Goal: Transaction & Acquisition: Purchase product/service

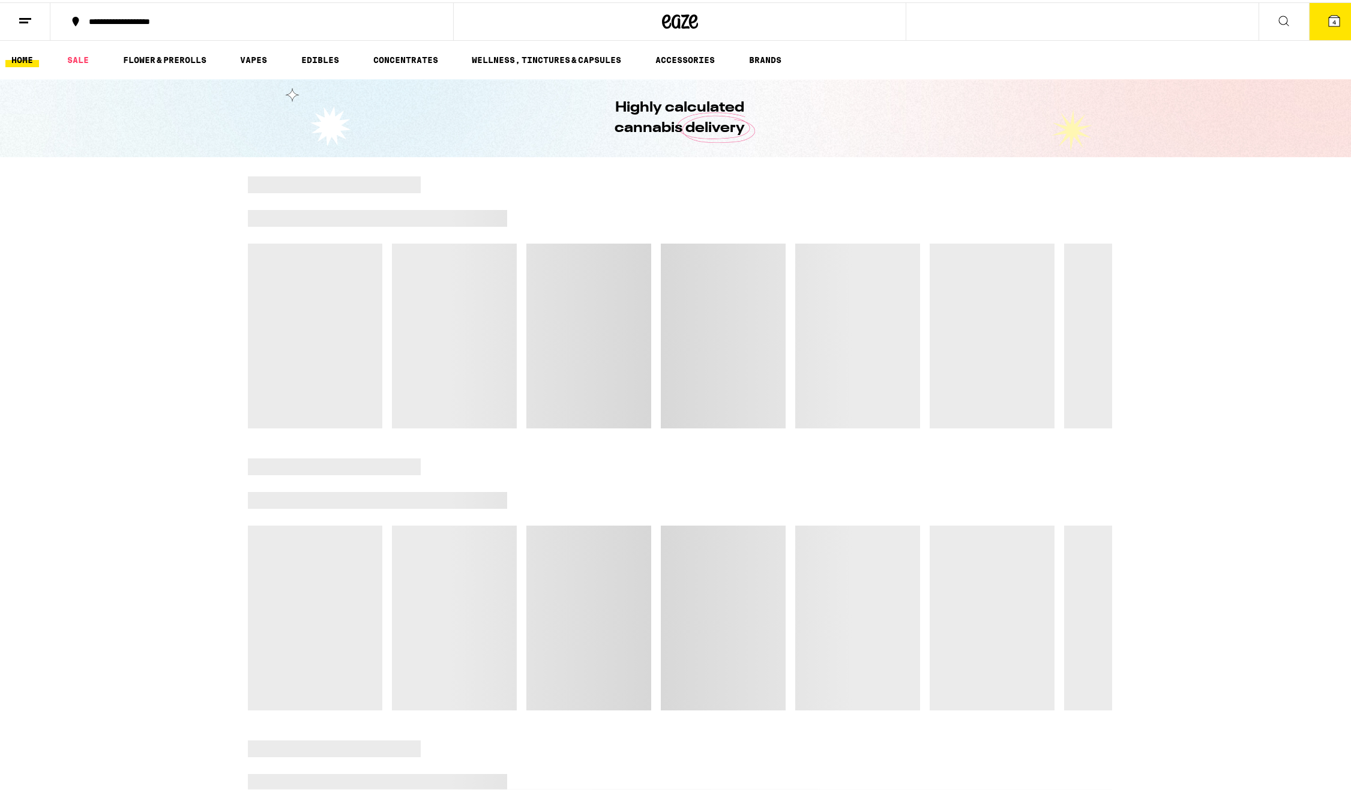
click at [1317, 23] on button "4" at bounding box center [1334, 19] width 50 height 37
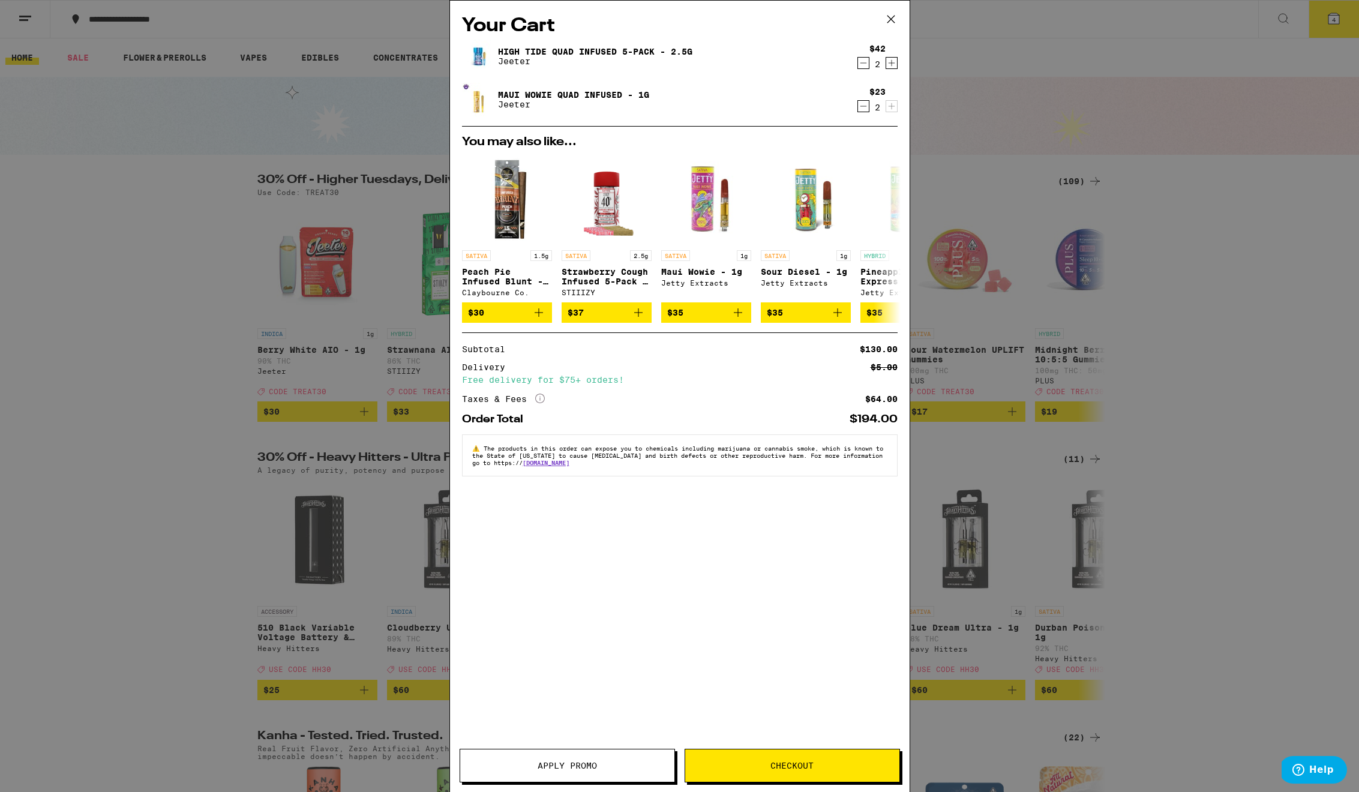
click at [555, 766] on span "Apply Promo" at bounding box center [567, 766] width 59 height 8
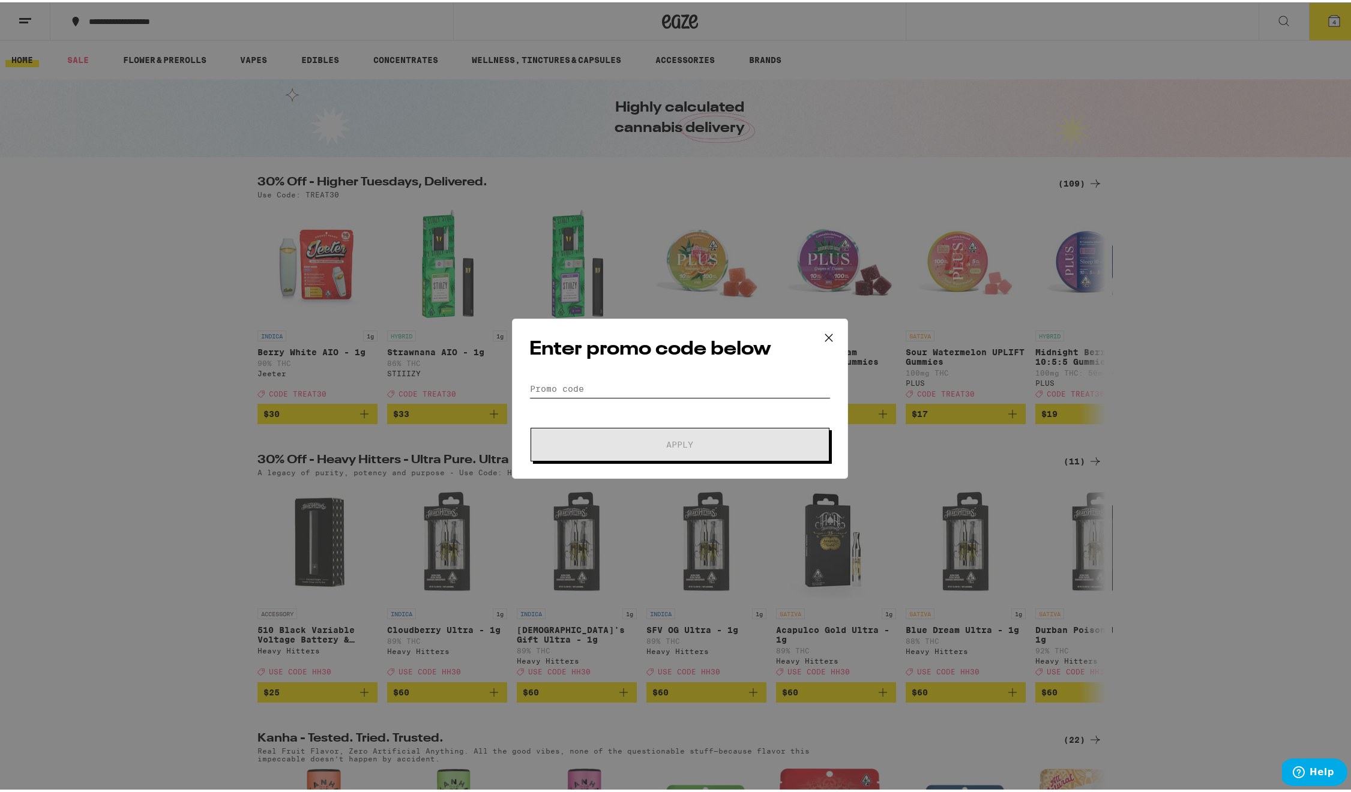
click at [550, 394] on input "Promo Code" at bounding box center [679, 386] width 301 height 18
type input "treat30"
click at [627, 439] on span "Apply" at bounding box center [680, 442] width 216 height 8
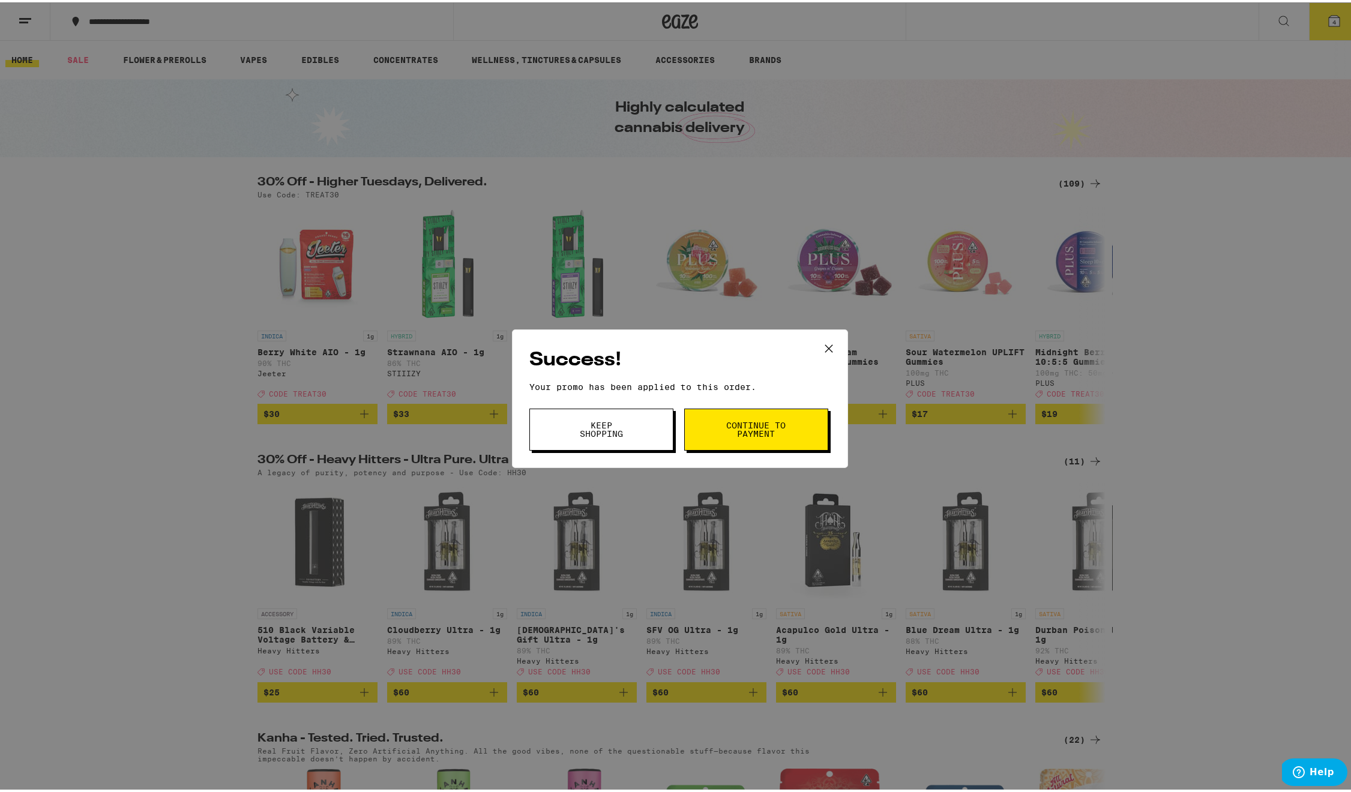
click at [744, 429] on span "Continue to payment" at bounding box center [756, 427] width 61 height 17
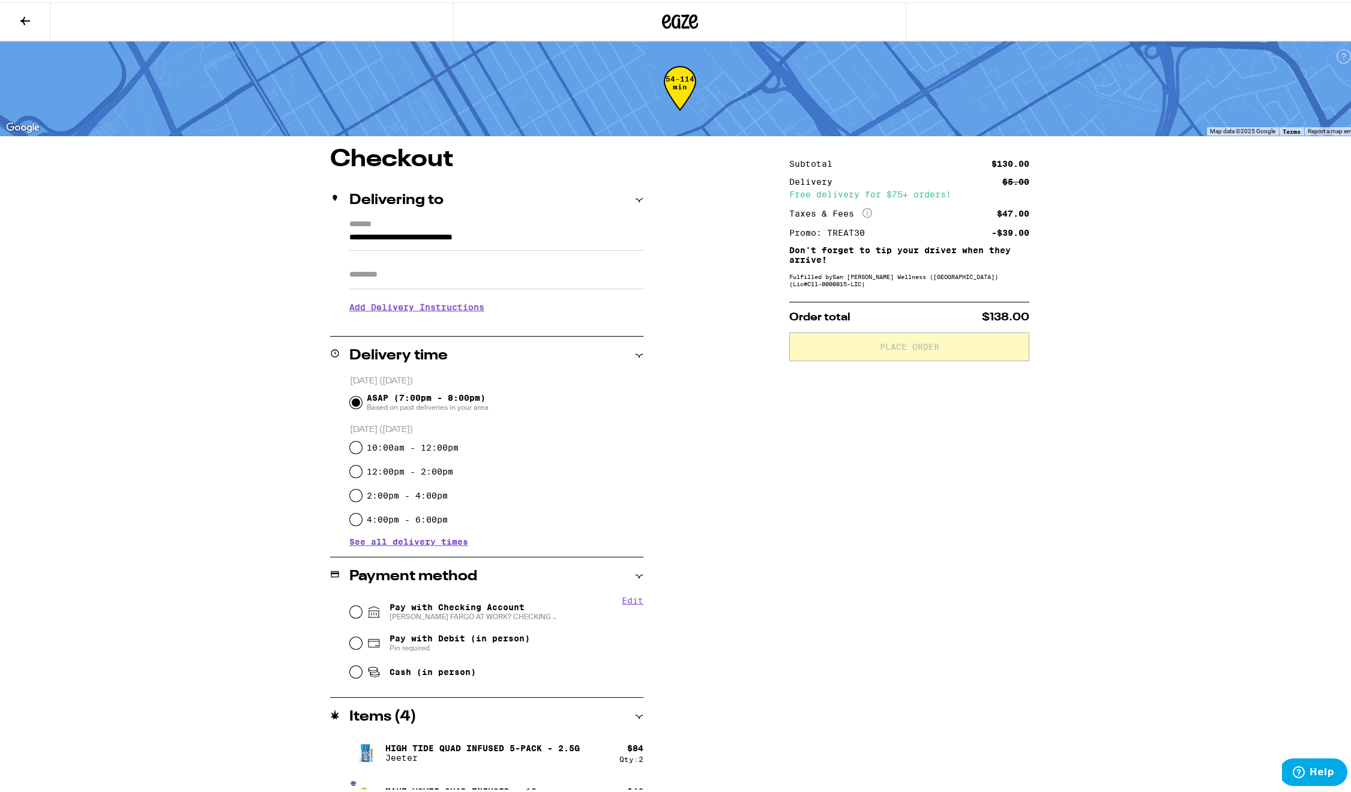
click at [350, 608] on input "Pay with Checking Account [PERSON_NAME] FARGO AT WORK? CHECKING .." at bounding box center [356, 610] width 12 height 12
radio input "true"
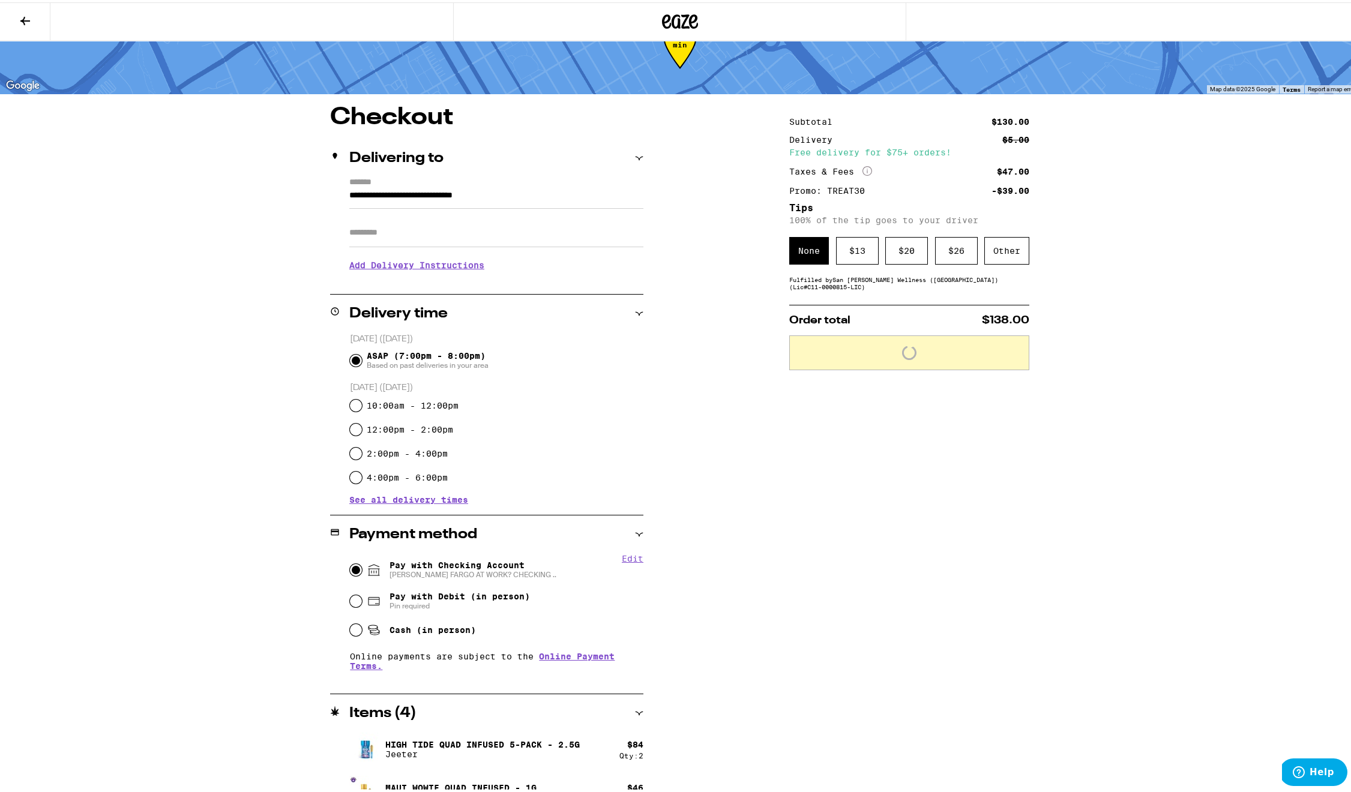
scroll to position [41, 0]
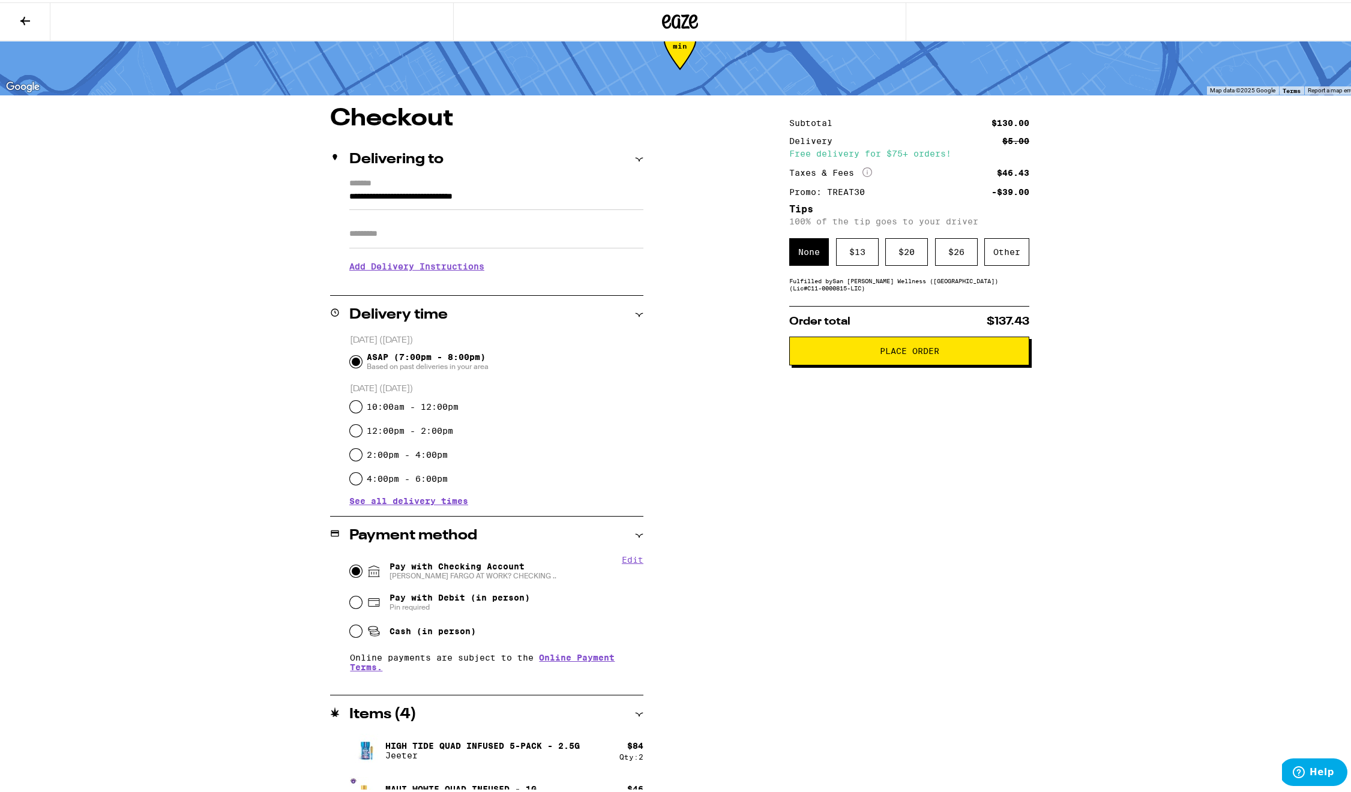
click at [399, 267] on h3 "Add Delivery Instructions" at bounding box center [496, 264] width 294 height 28
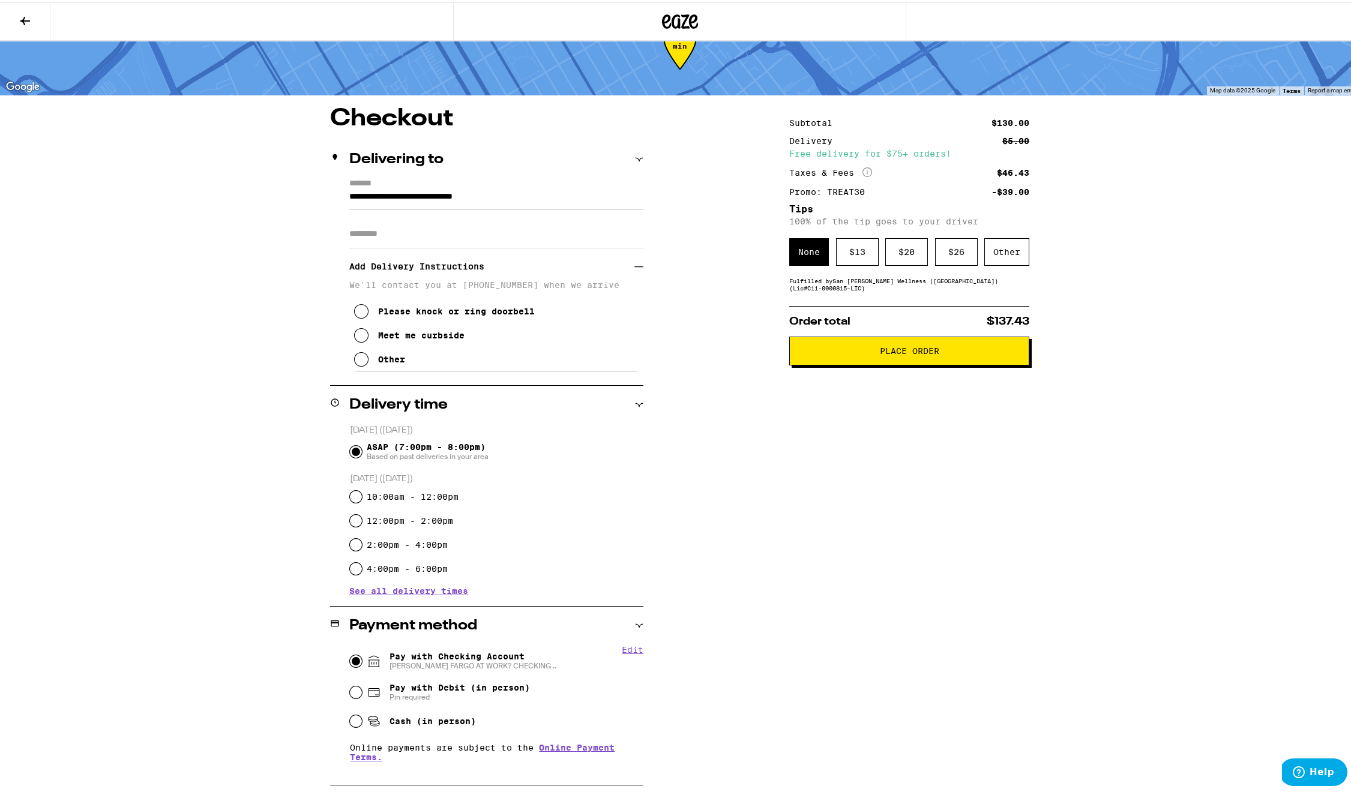
click at [378, 359] on div "Other" at bounding box center [391, 357] width 27 height 10
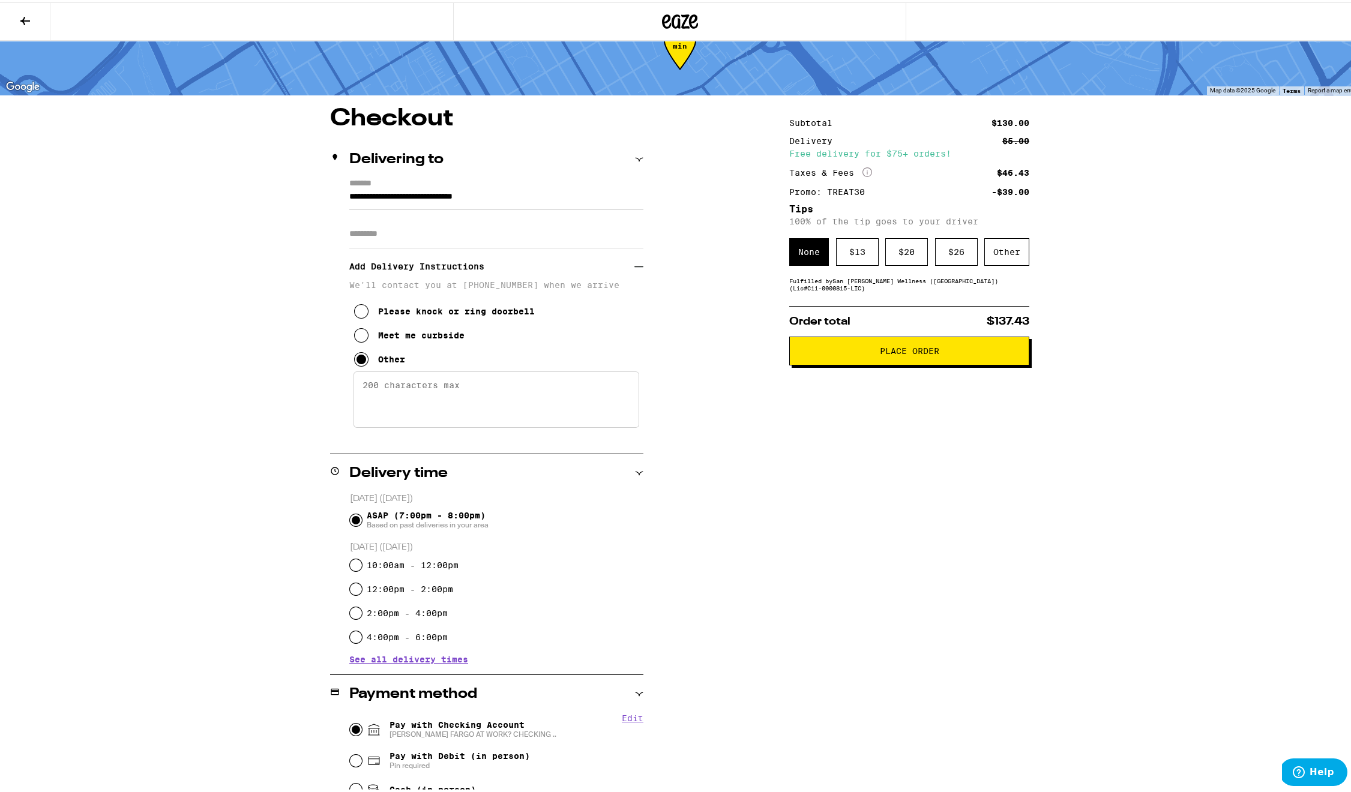
click at [444, 393] on textarea "Enter any other delivery instructions you want driver to know" at bounding box center [496, 397] width 286 height 56
type textarea "follow your nav to the very back. at the fork go right and park in front. pleas…"
click at [870, 466] on div "Subtotal $130.00 Delivery $5.00 Free delivery for $75+ orders! Taxes & Fees Mor…" at bounding box center [909, 540] width 240 height 873
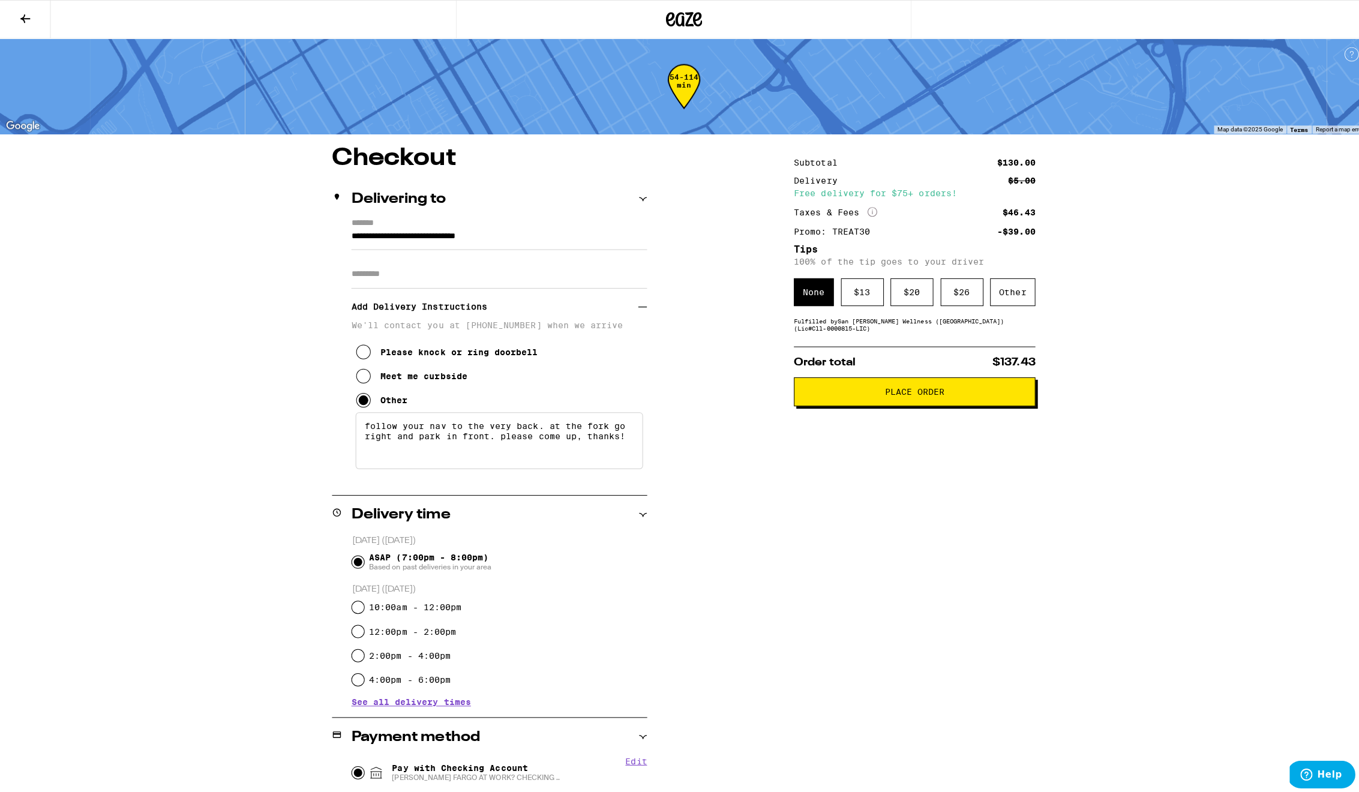
scroll to position [0, 0]
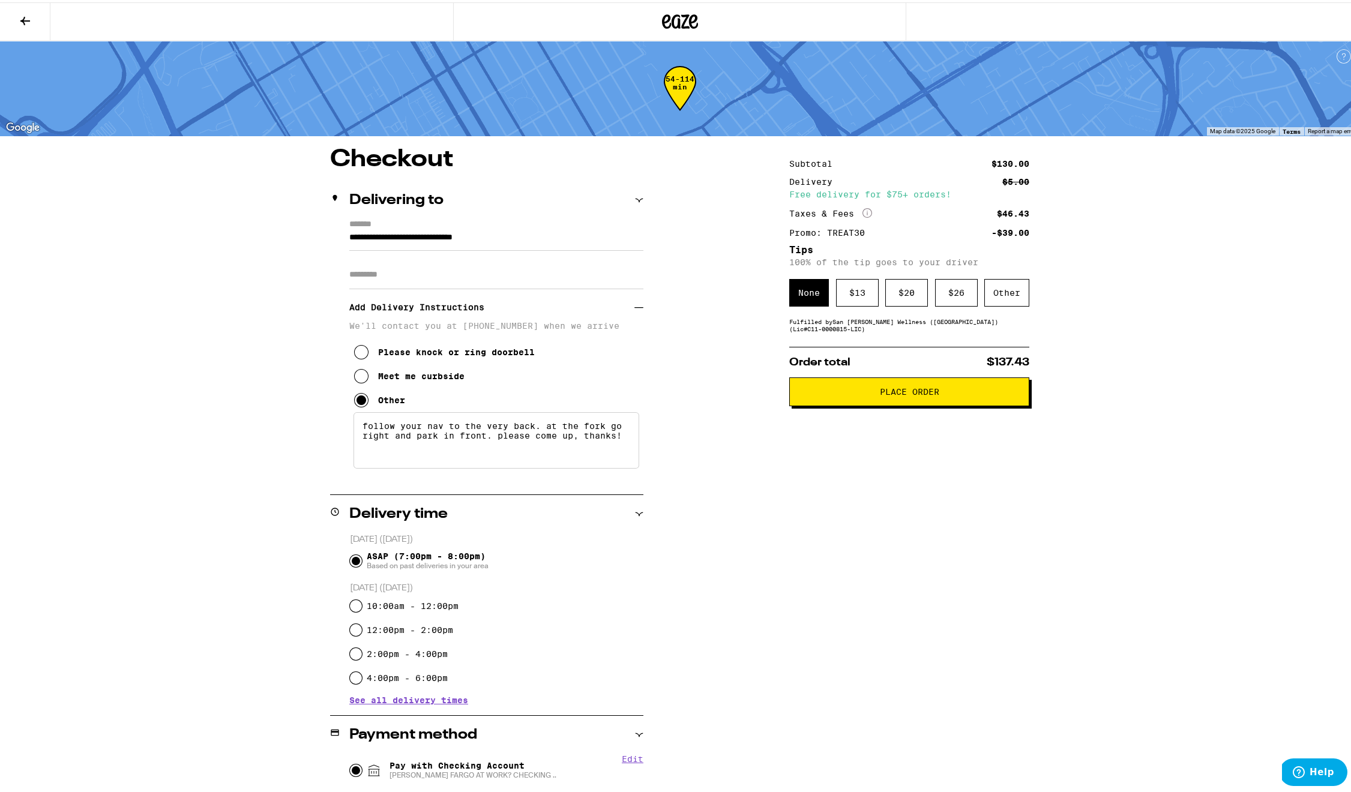
click at [845, 394] on span "Place Order" at bounding box center [909, 389] width 220 height 8
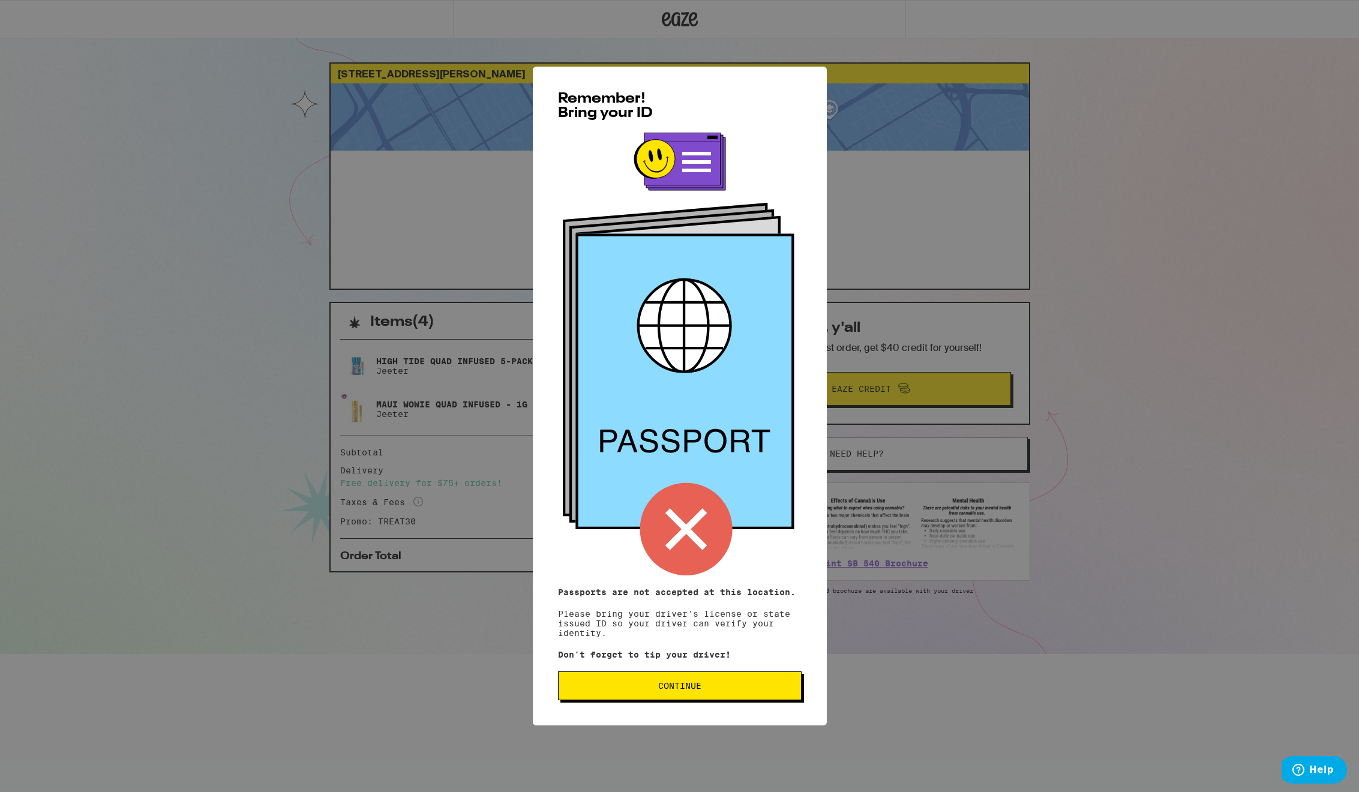
click at [622, 682] on button "Continue" at bounding box center [680, 686] width 244 height 29
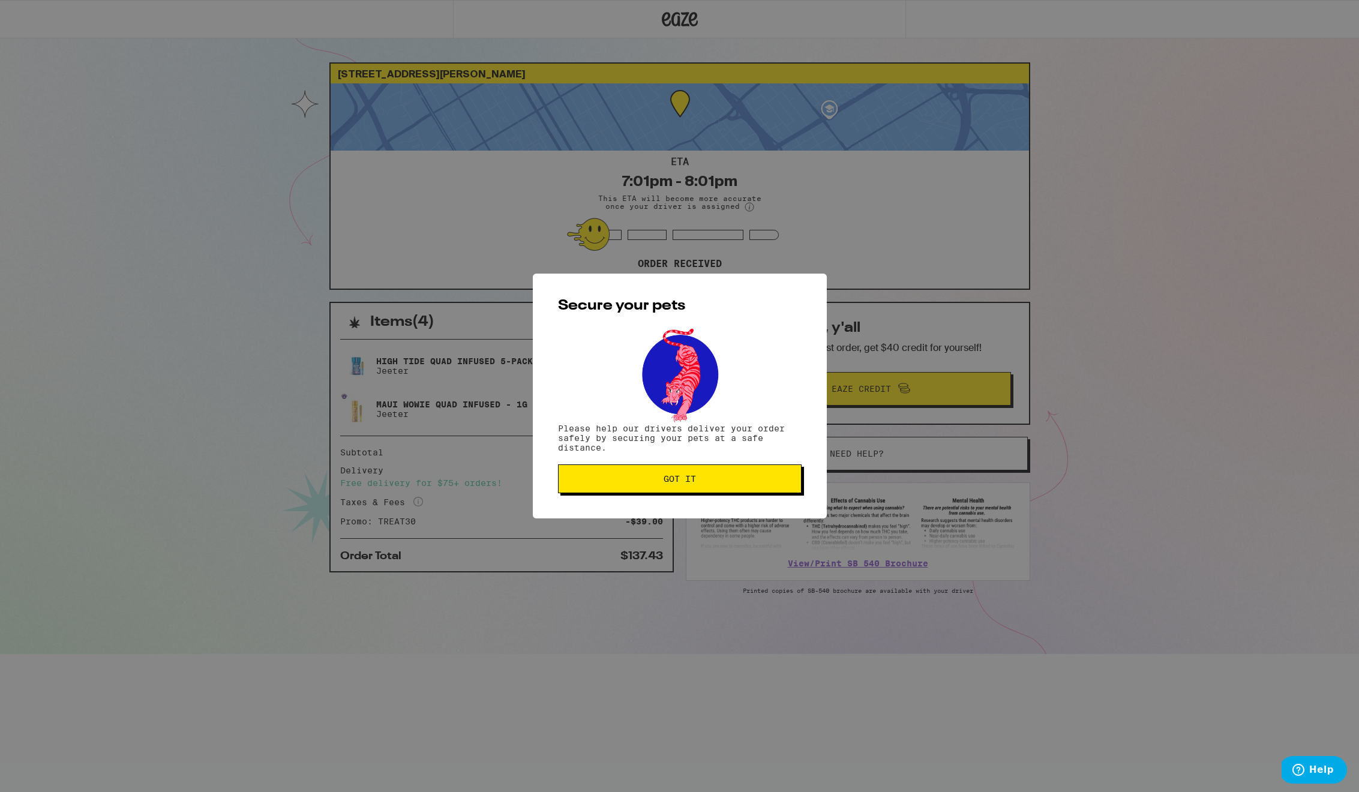
click at [624, 488] on button "Got it" at bounding box center [680, 479] width 244 height 29
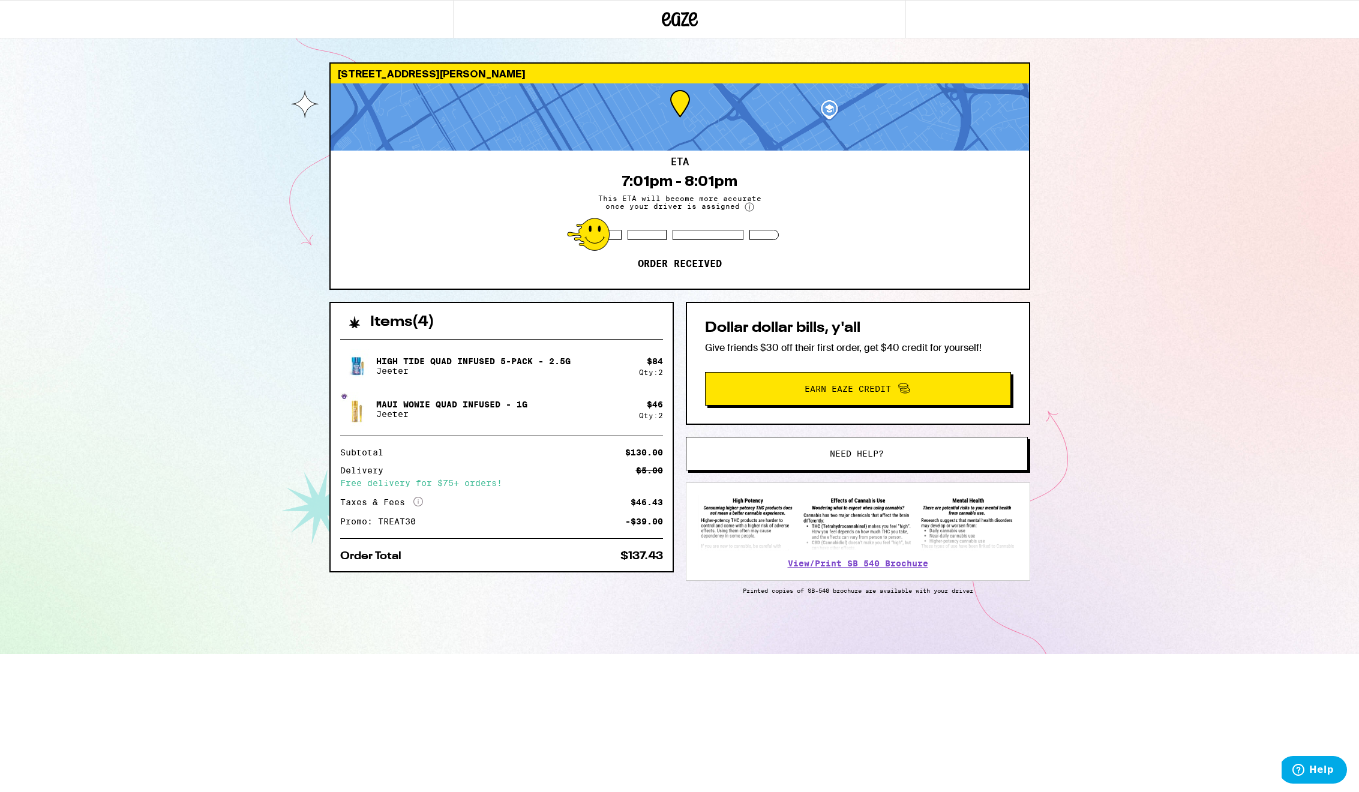
click at [54, 255] on div "[STREET_ADDRESS][PERSON_NAME] ETA 7:01pm - 8:01pm This ETA will become more acc…" at bounding box center [679, 327] width 1359 height 654
